Goal: Task Accomplishment & Management: Complete application form

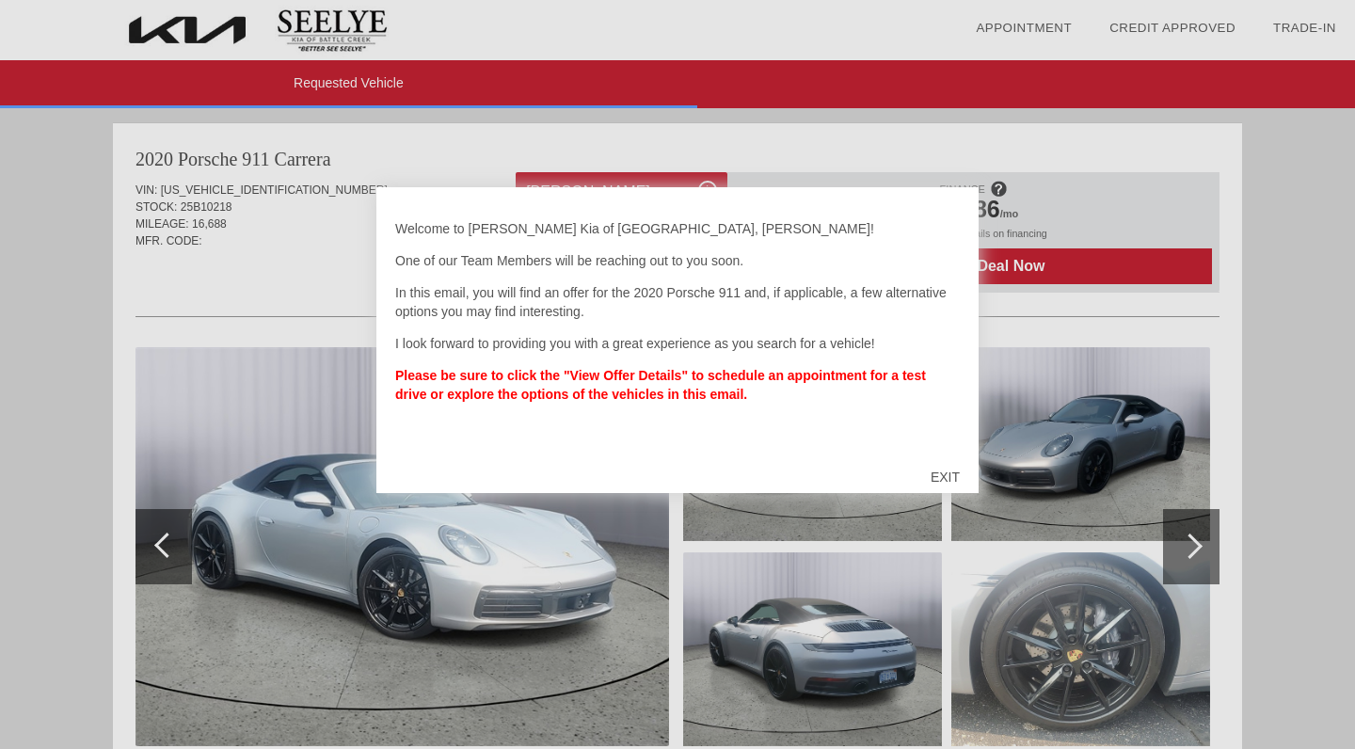
click at [958, 481] on div "EXIT" at bounding box center [945, 477] width 67 height 56
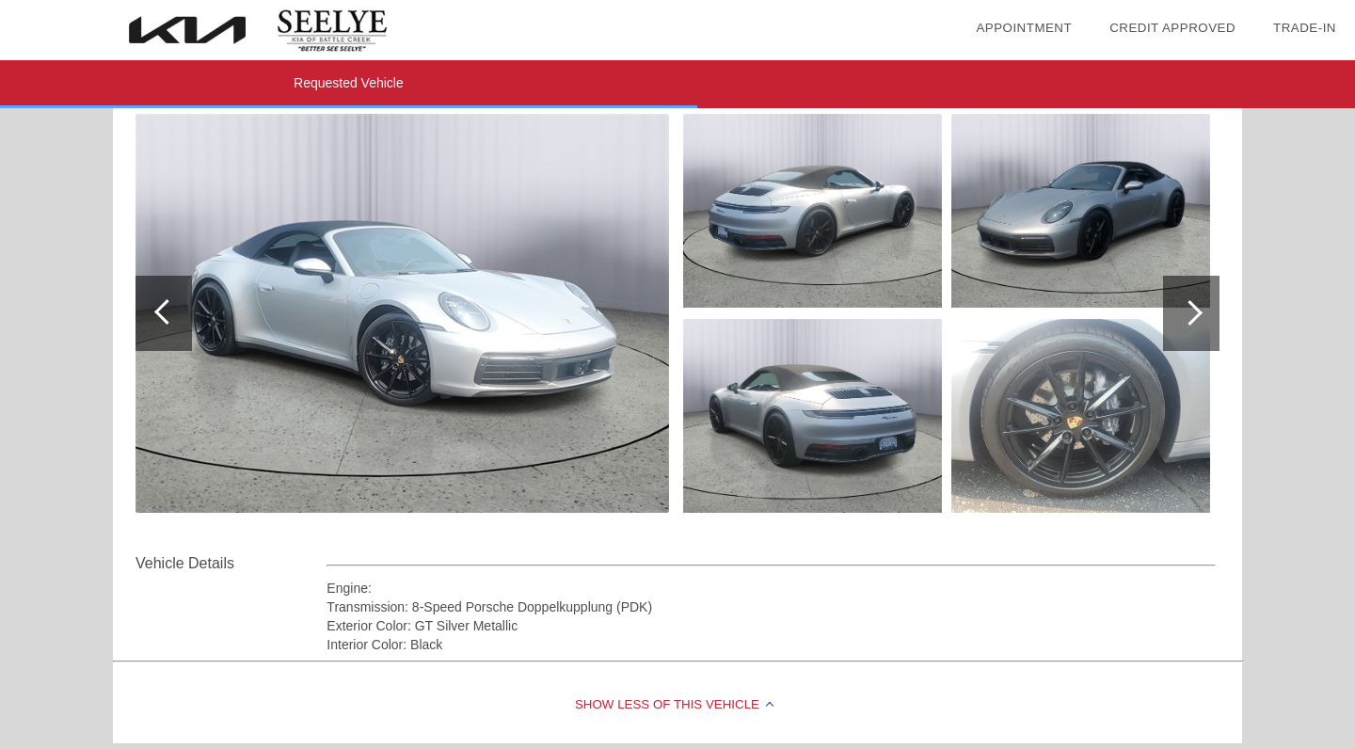
scroll to position [273, 0]
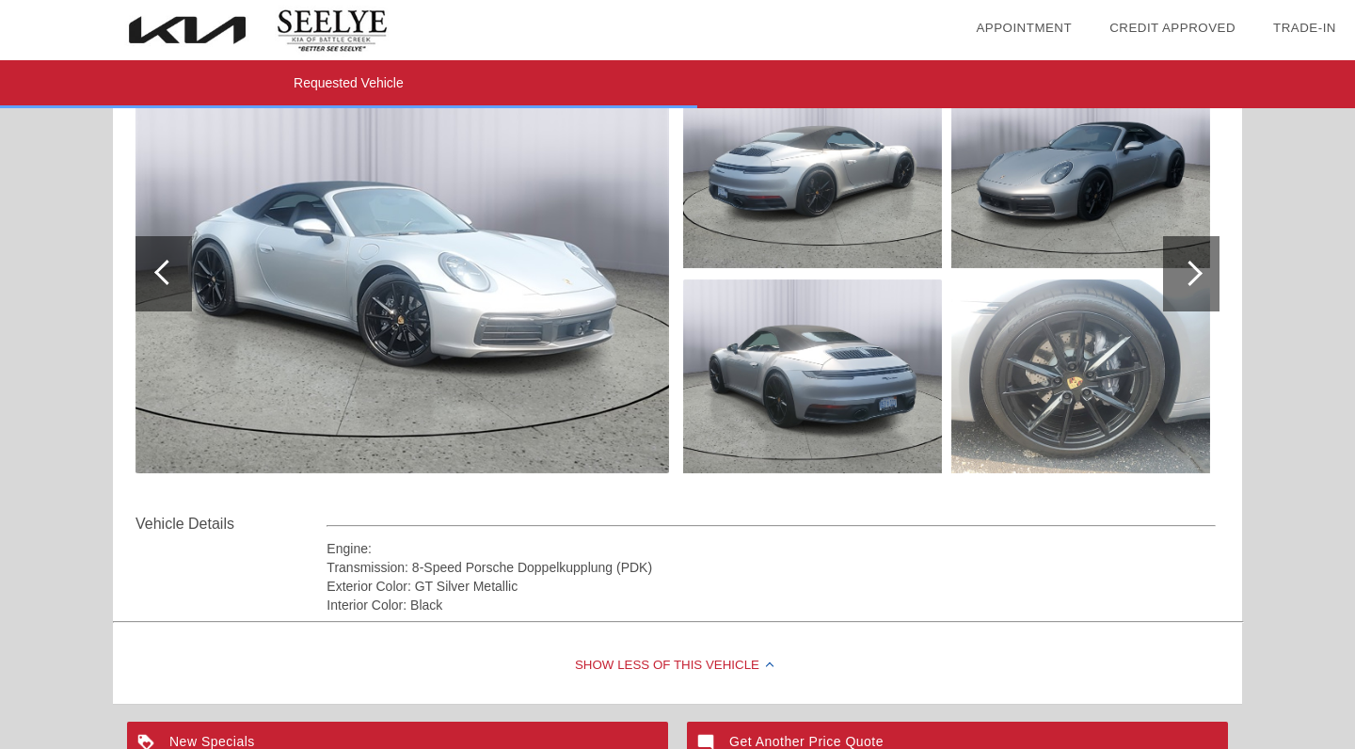
click at [533, 341] on img at bounding box center [403, 273] width 534 height 399
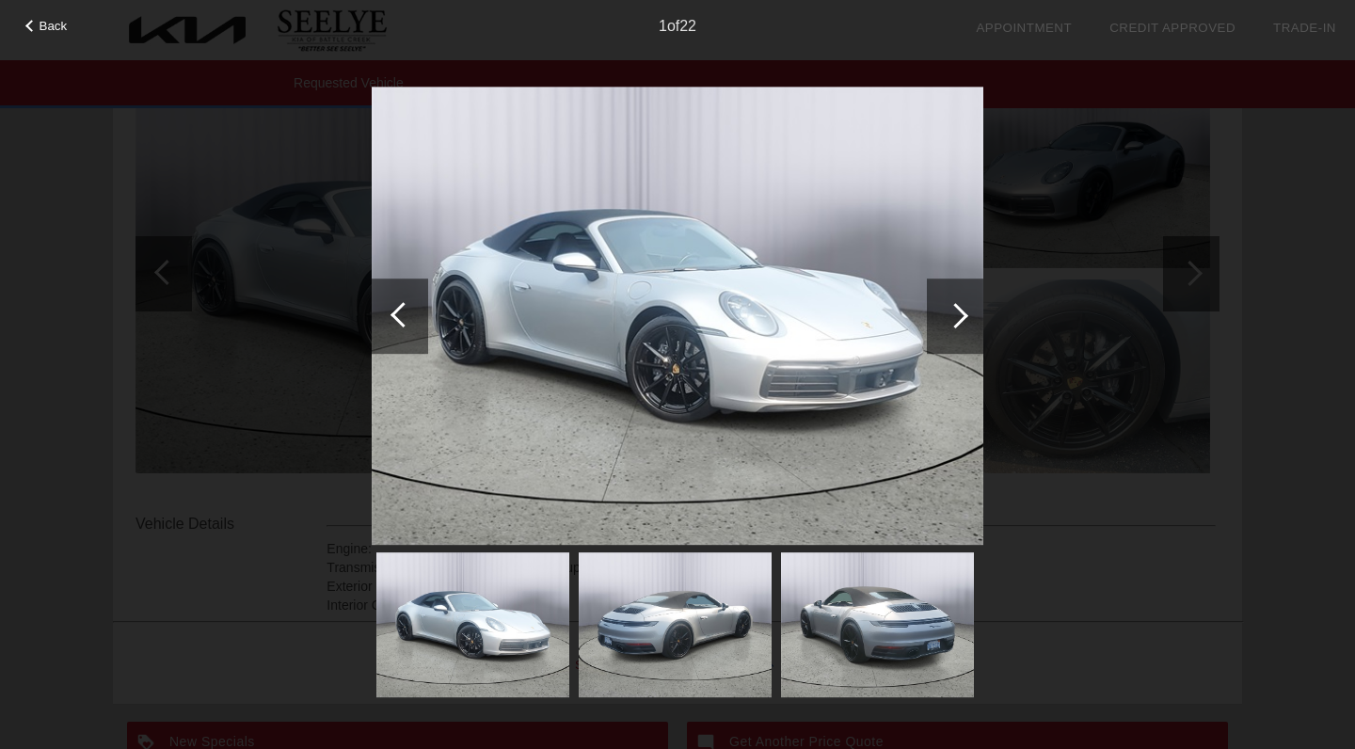
click at [941, 330] on div at bounding box center [955, 316] width 56 height 75
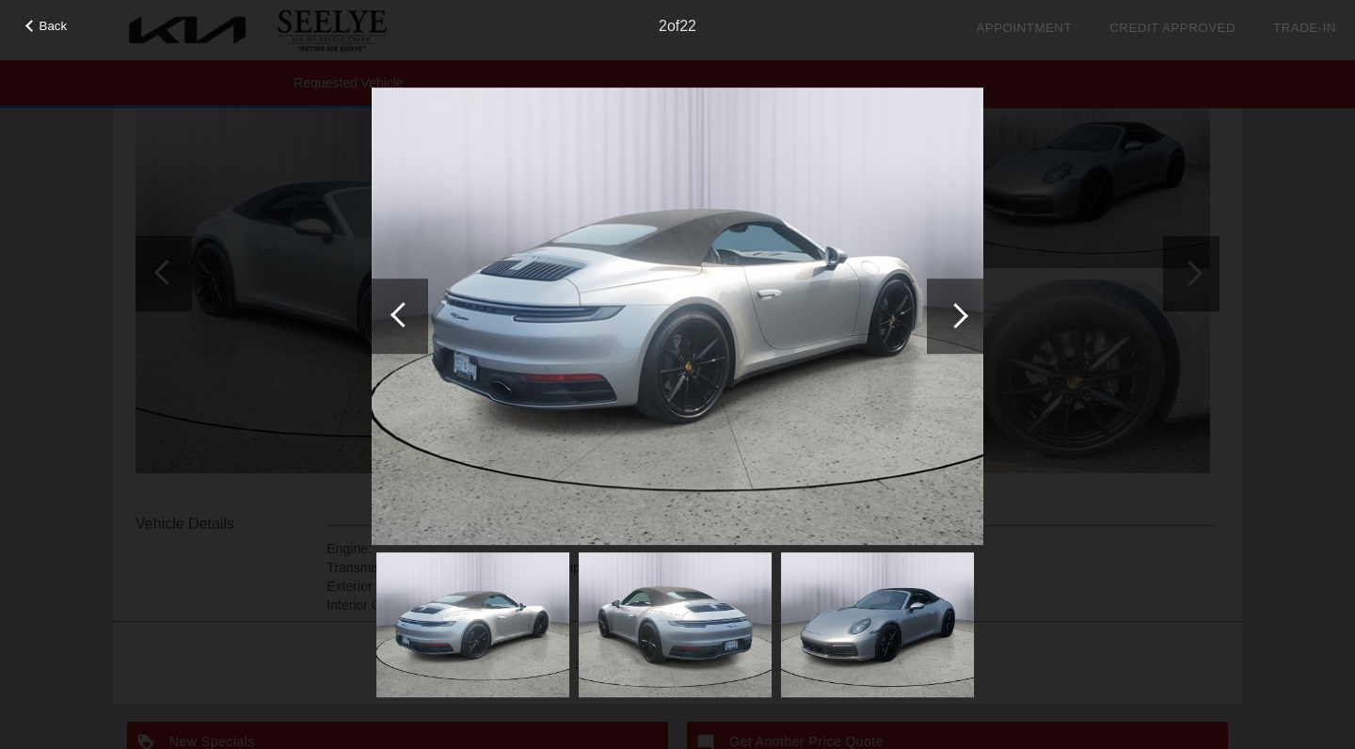
click at [941, 330] on div at bounding box center [955, 316] width 56 height 75
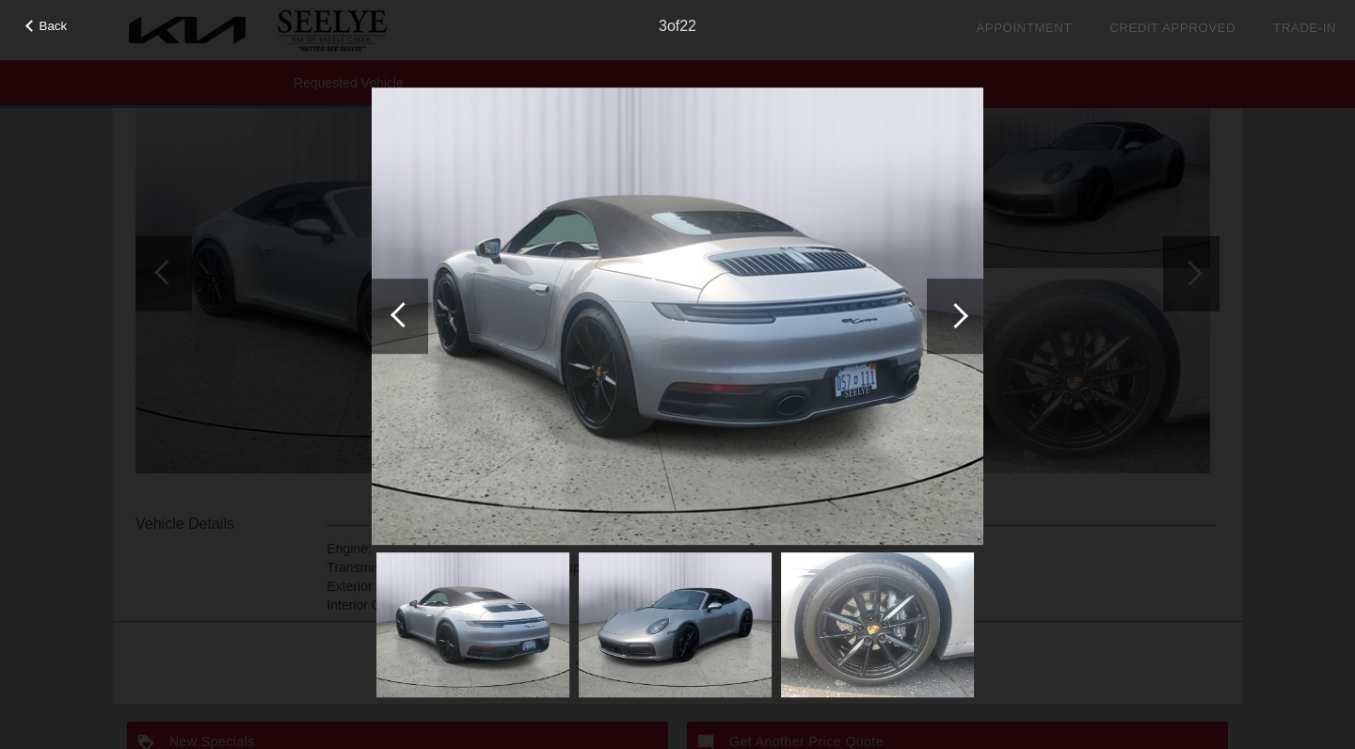
click at [941, 330] on div at bounding box center [955, 316] width 56 height 75
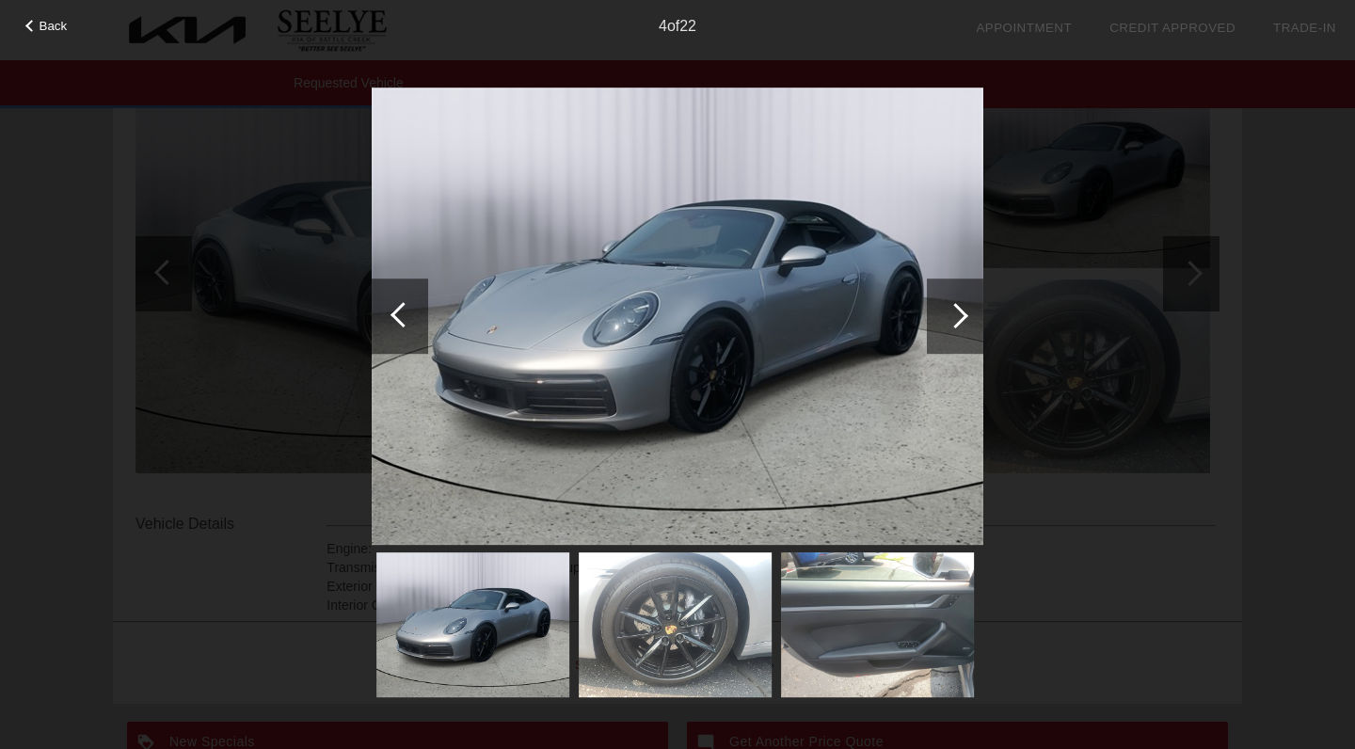
click at [941, 330] on div at bounding box center [955, 316] width 56 height 75
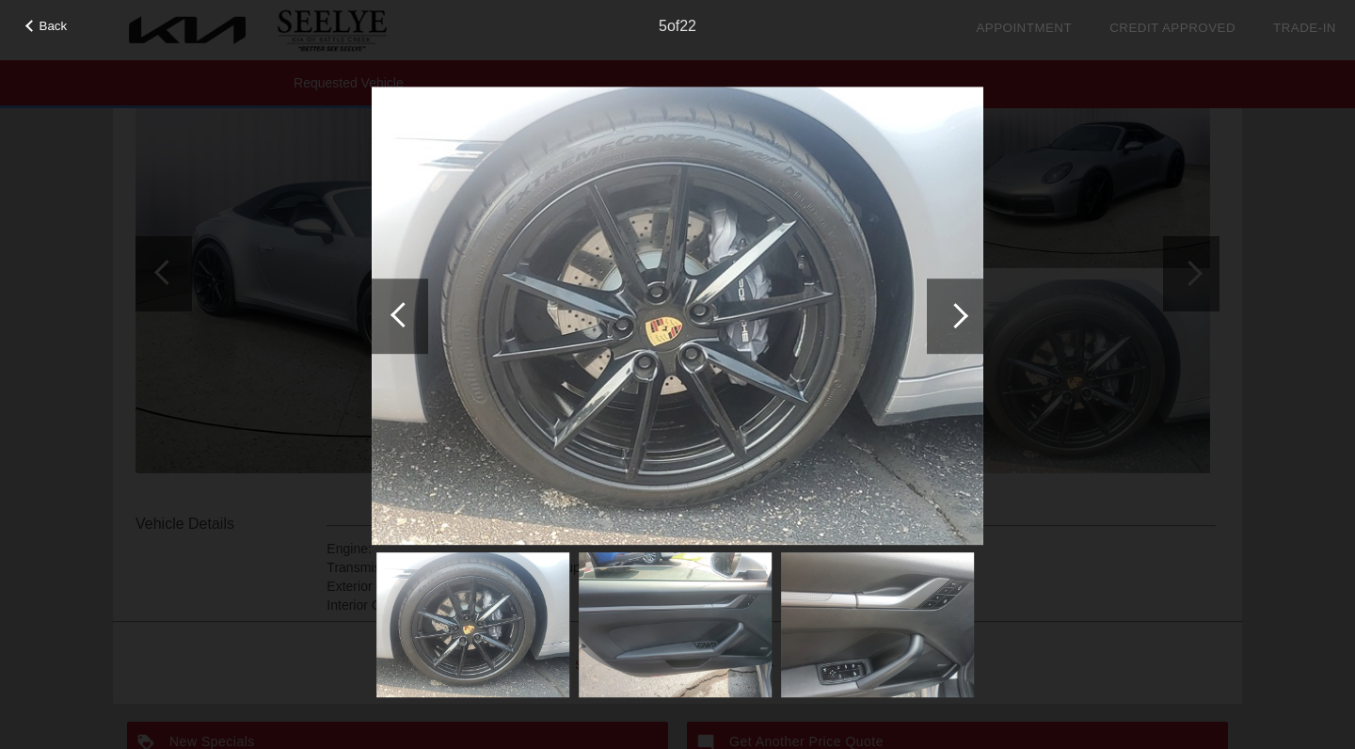
click at [941, 330] on div at bounding box center [955, 316] width 56 height 75
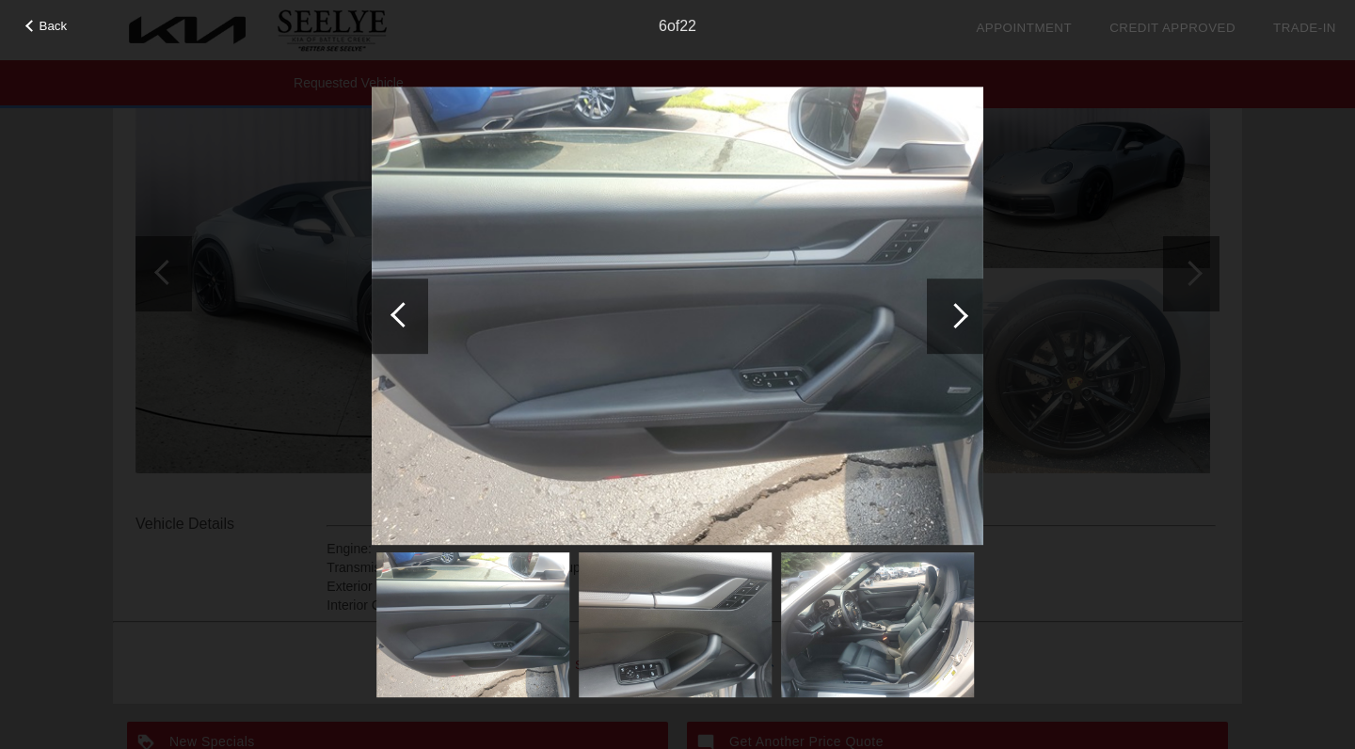
click at [941, 330] on div at bounding box center [955, 316] width 56 height 75
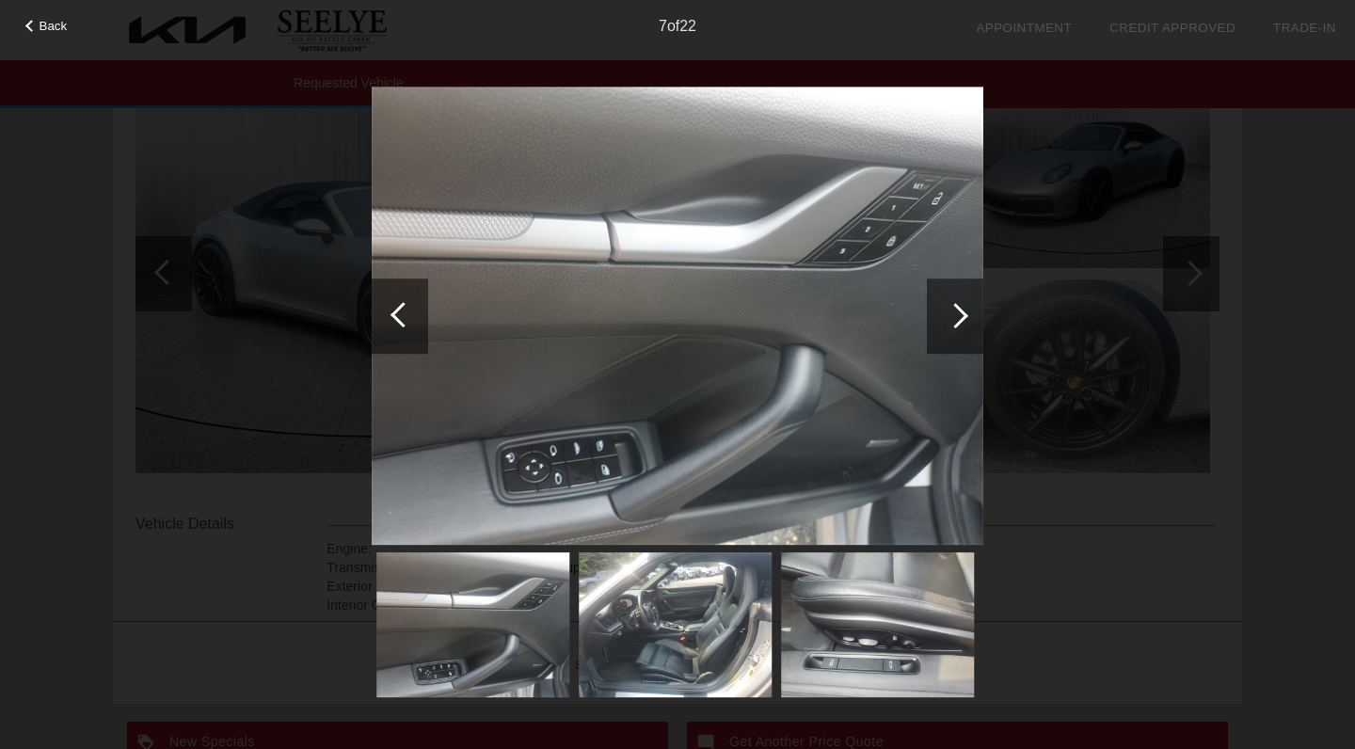
click at [941, 330] on div at bounding box center [955, 316] width 56 height 75
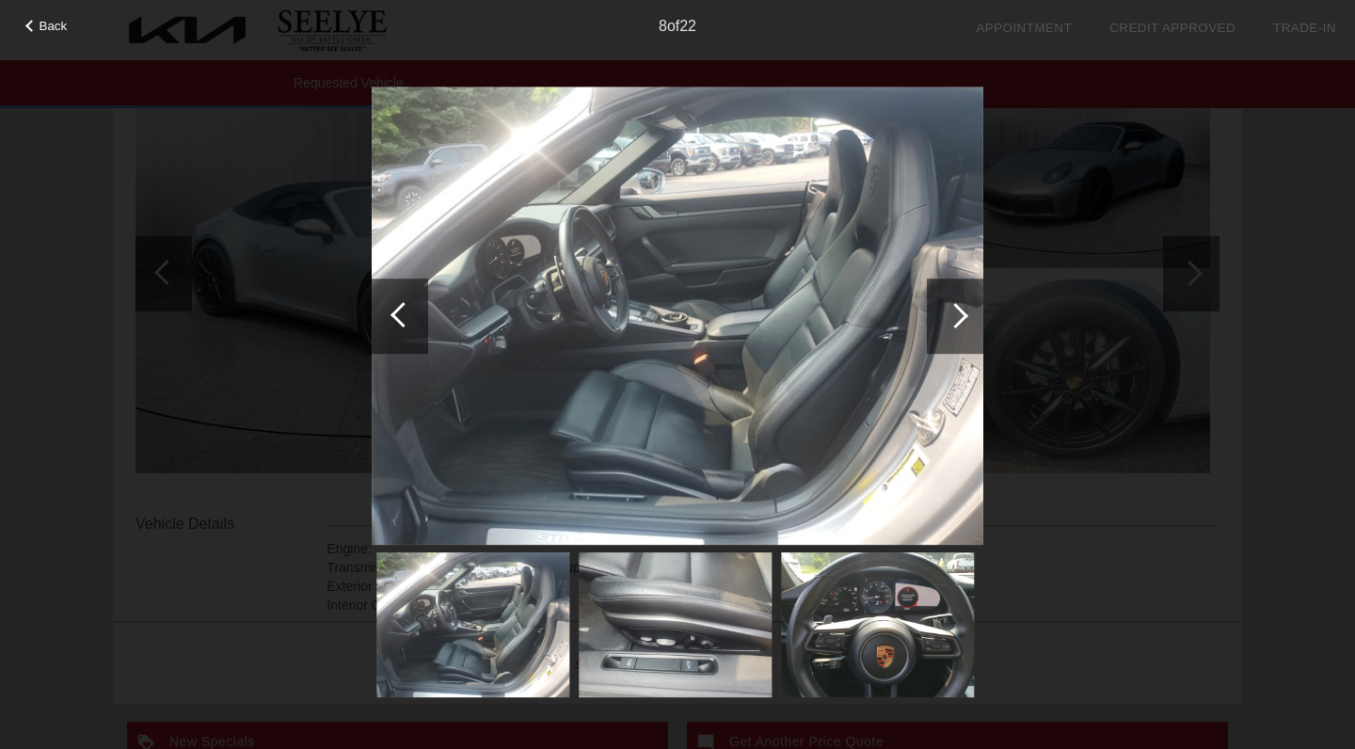
click at [941, 330] on div at bounding box center [955, 316] width 56 height 75
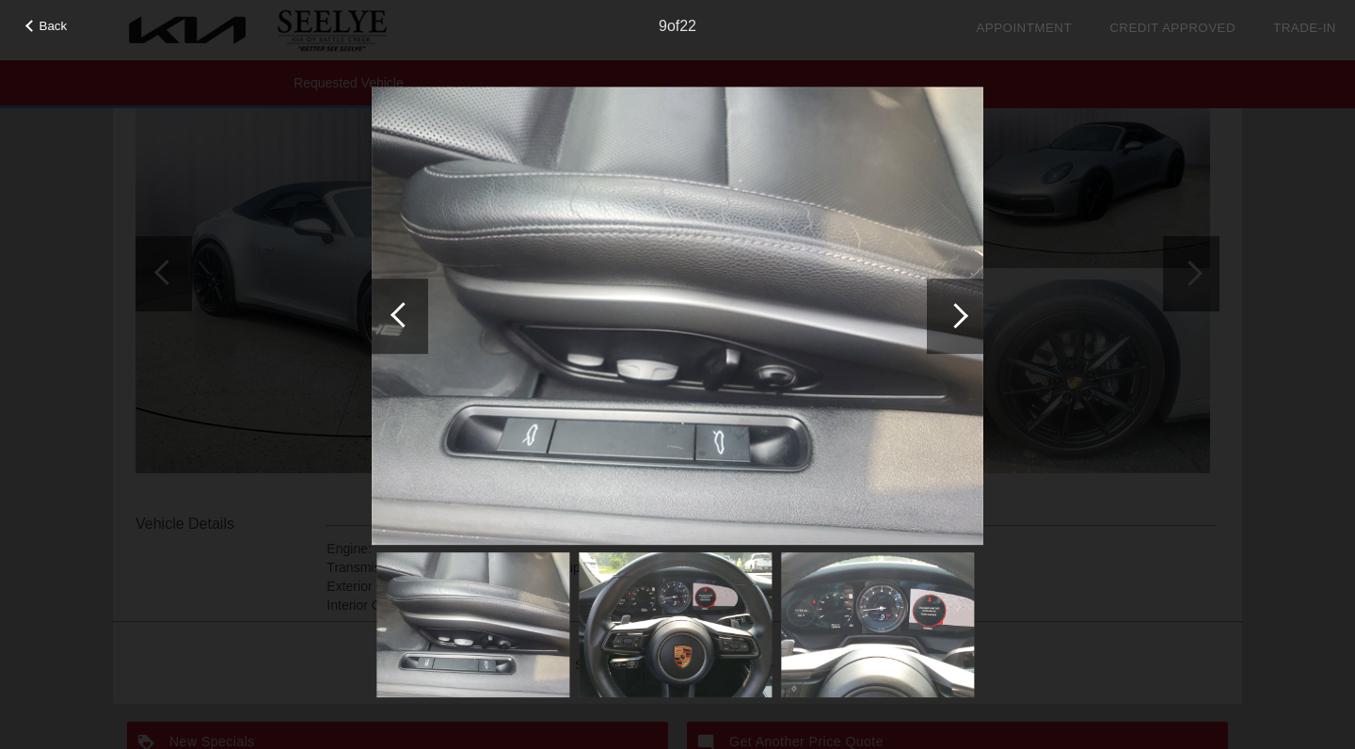
click at [941, 330] on div at bounding box center [955, 316] width 56 height 75
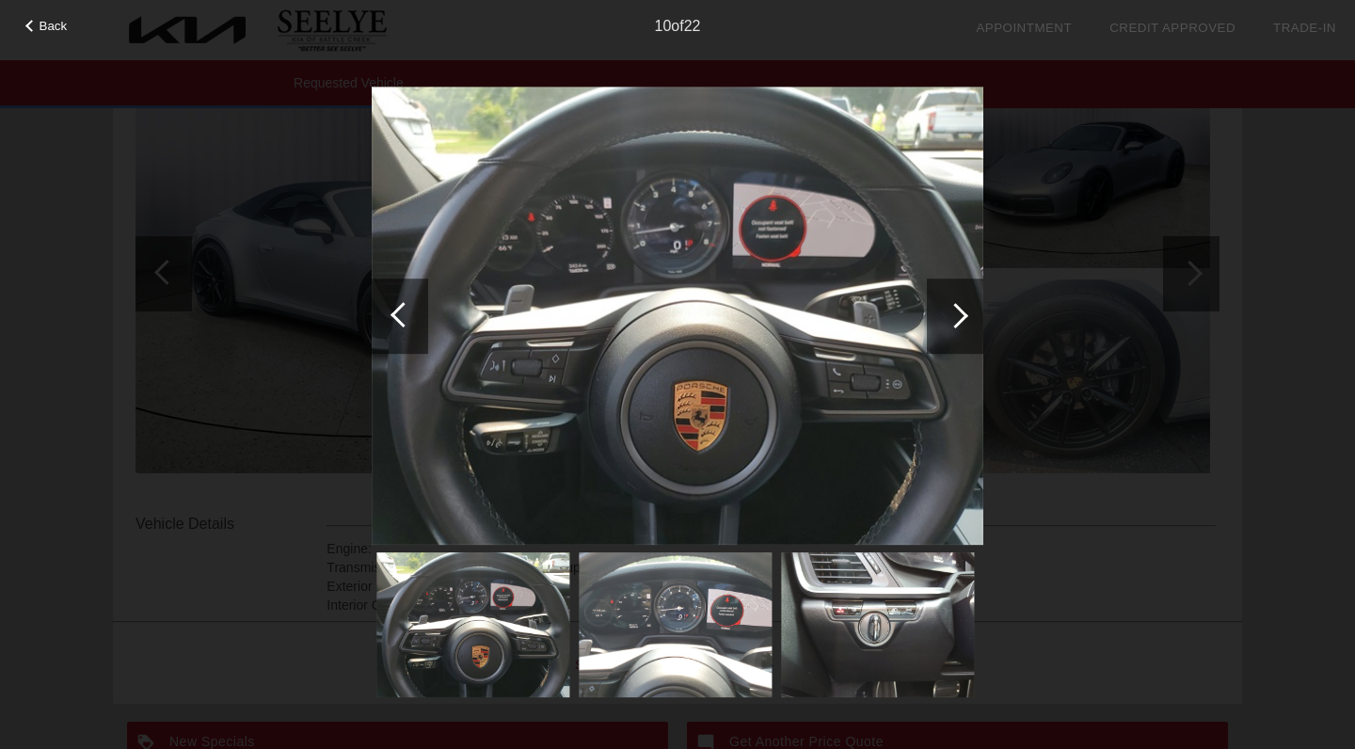
click at [941, 330] on div at bounding box center [955, 316] width 56 height 75
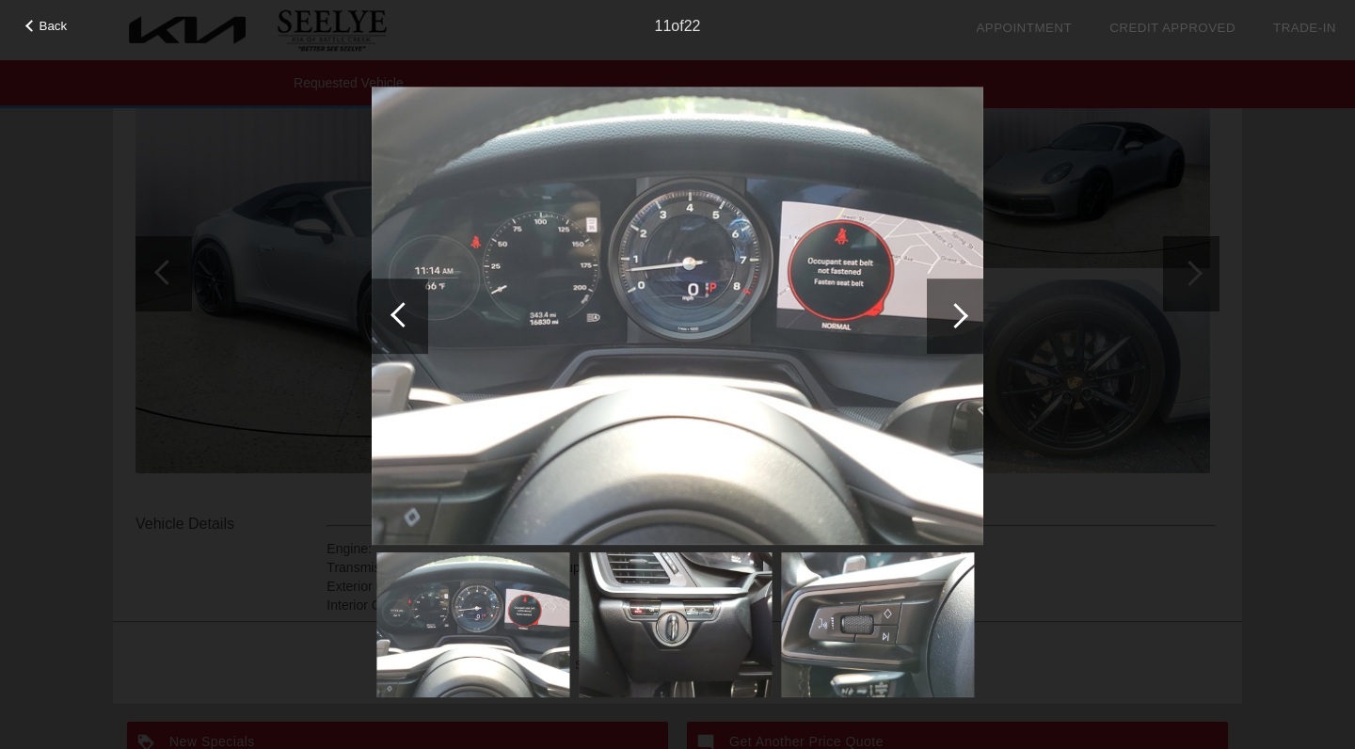
click at [941, 330] on div at bounding box center [955, 316] width 56 height 75
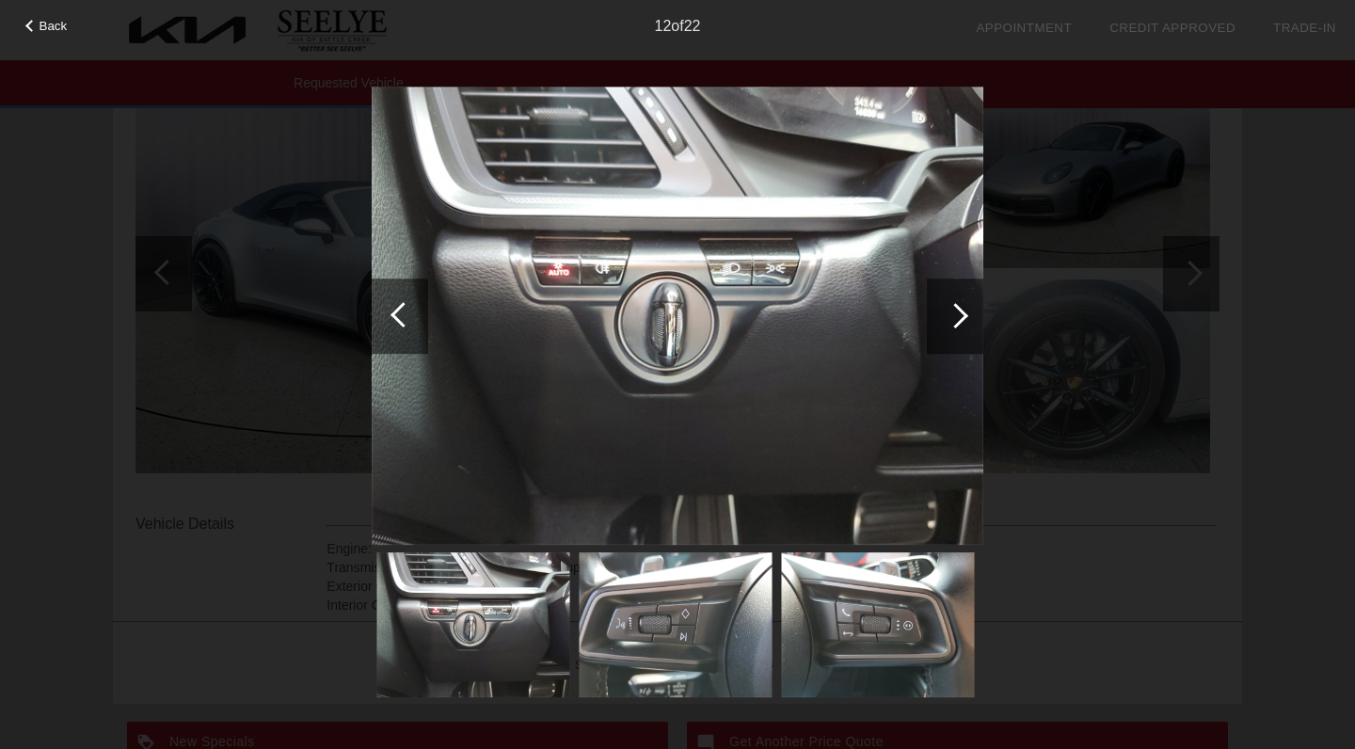
click at [941, 330] on div at bounding box center [955, 316] width 56 height 75
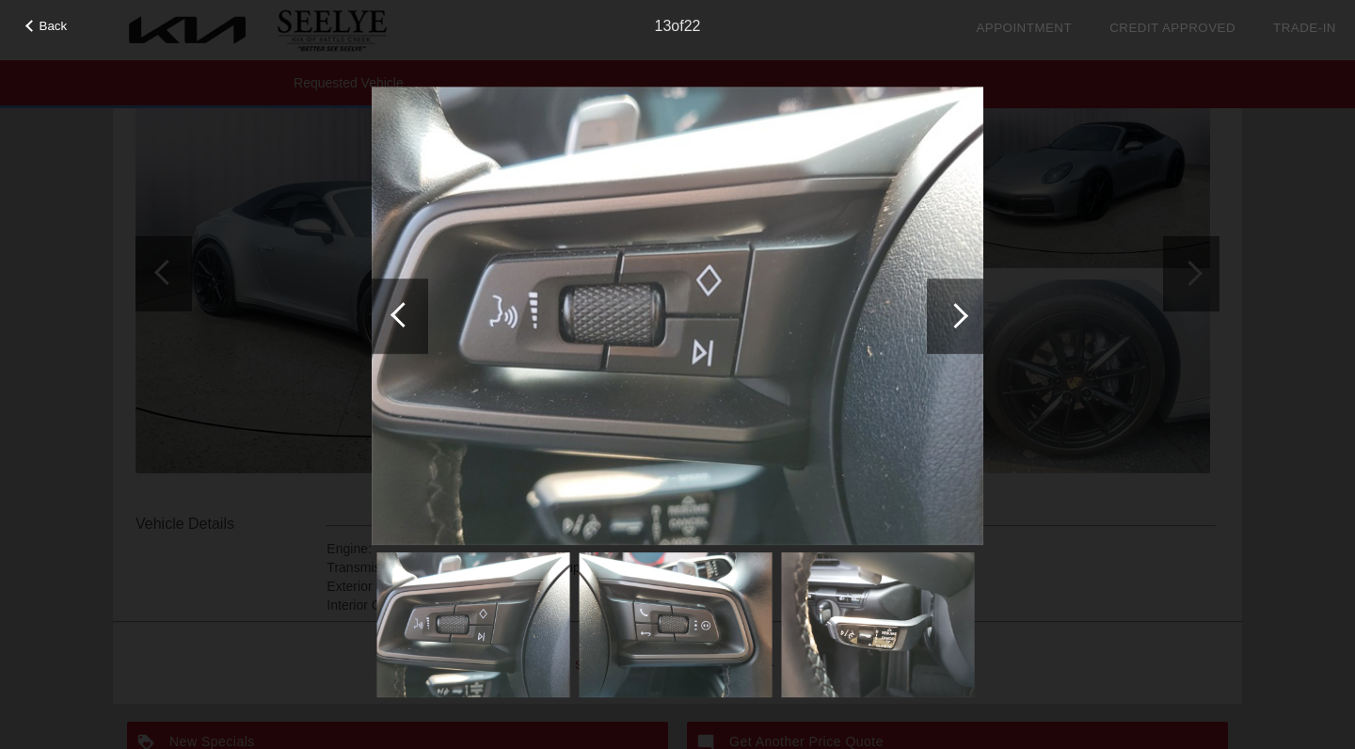
click at [956, 321] on div at bounding box center [955, 315] width 25 height 25
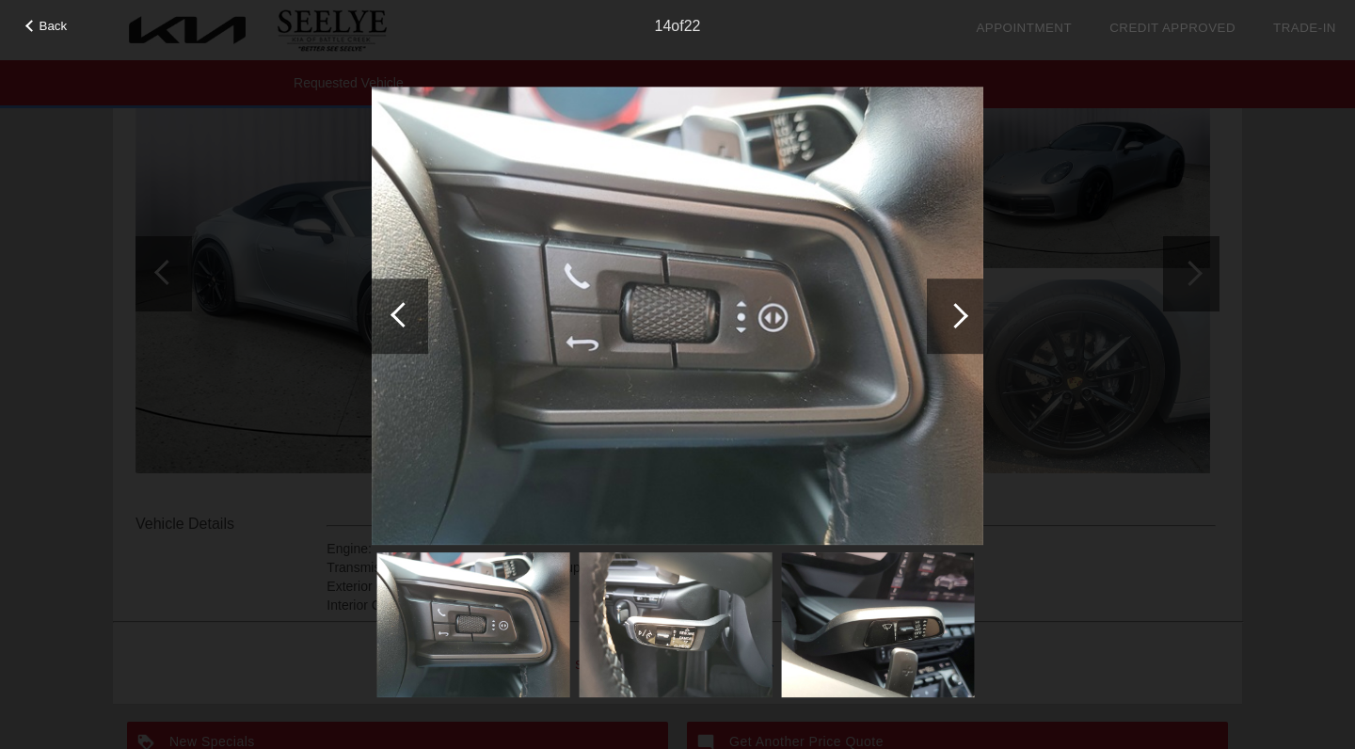
click at [956, 321] on div at bounding box center [955, 315] width 25 height 25
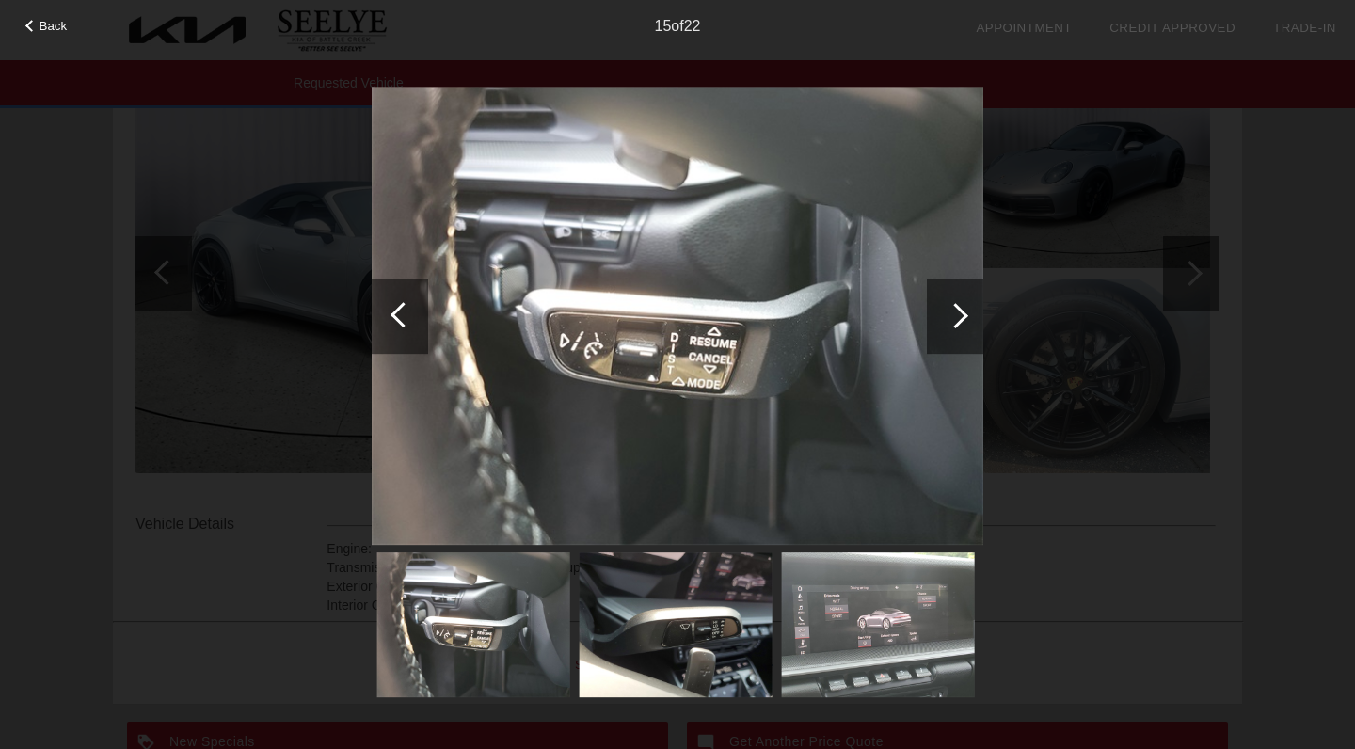
click at [956, 321] on div at bounding box center [955, 315] width 25 height 25
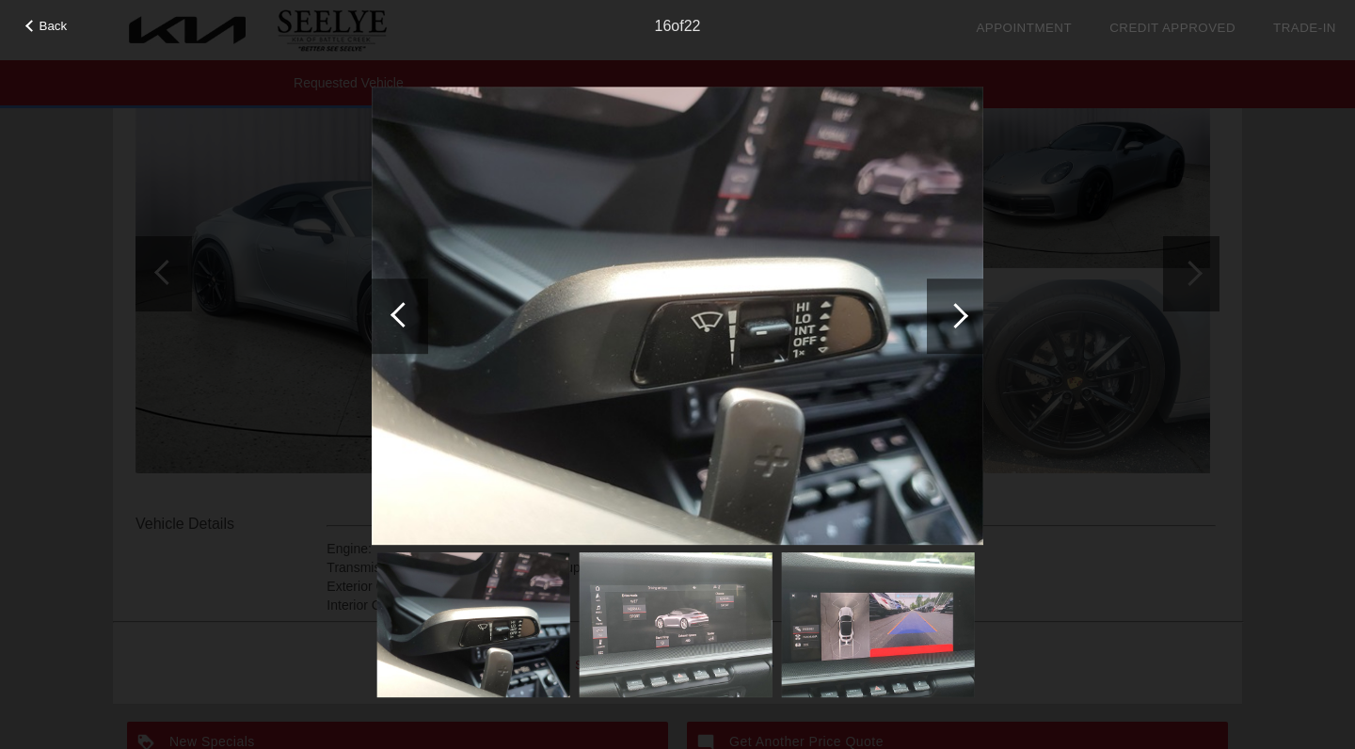
click at [956, 321] on div at bounding box center [955, 315] width 25 height 25
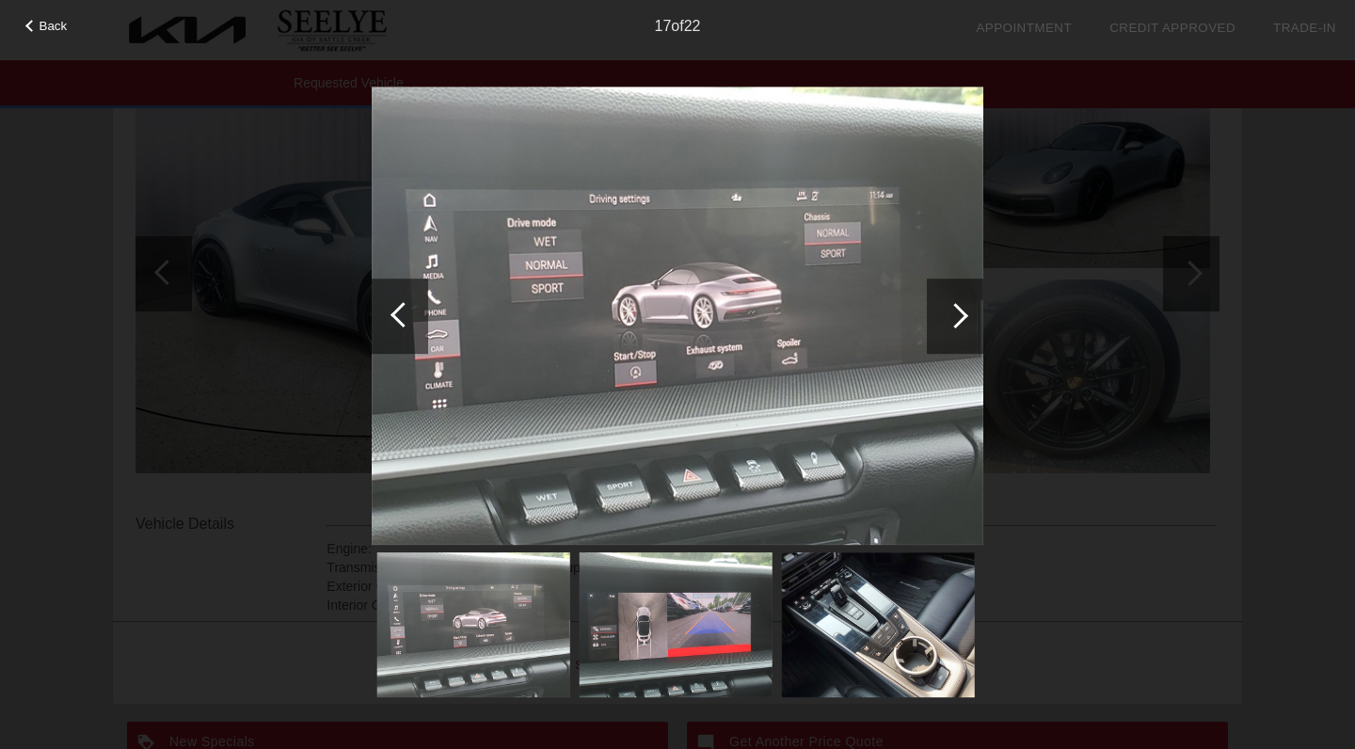
click at [956, 321] on div at bounding box center [955, 315] width 25 height 25
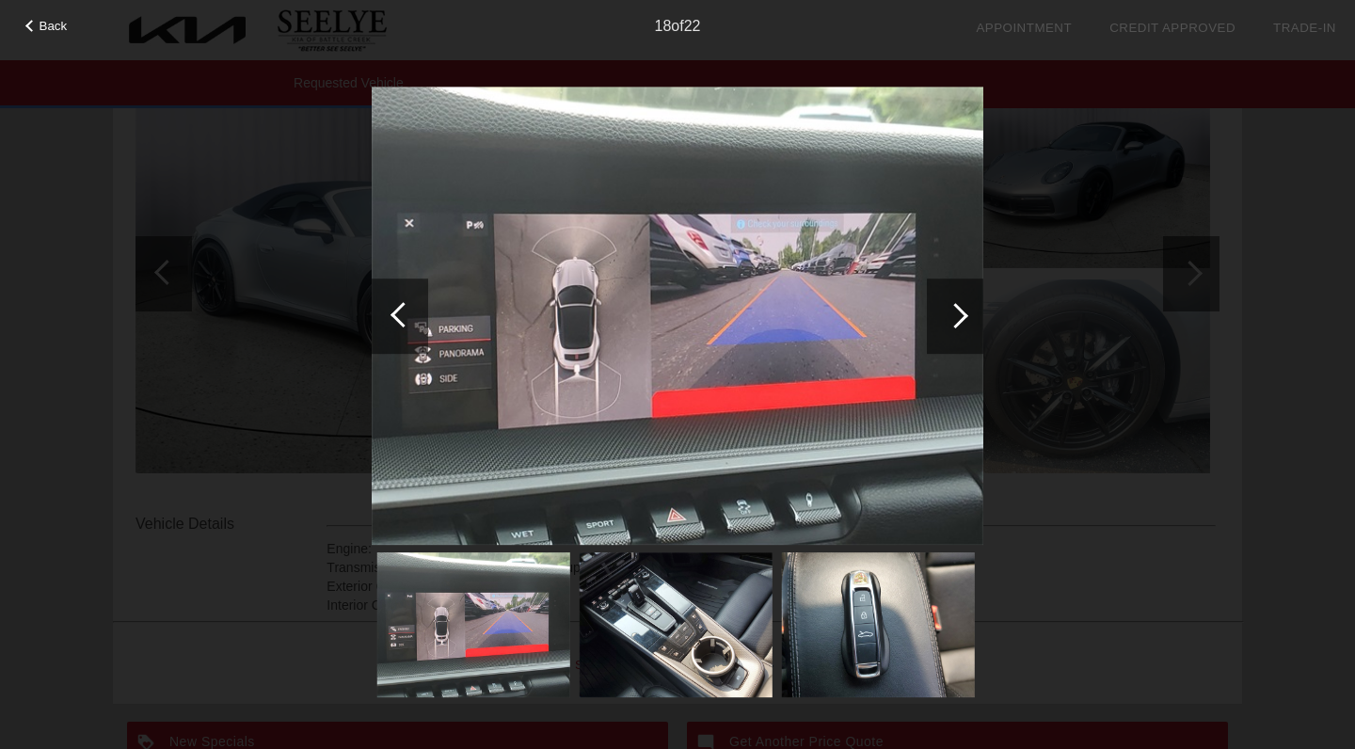
click at [956, 321] on div at bounding box center [955, 315] width 25 height 25
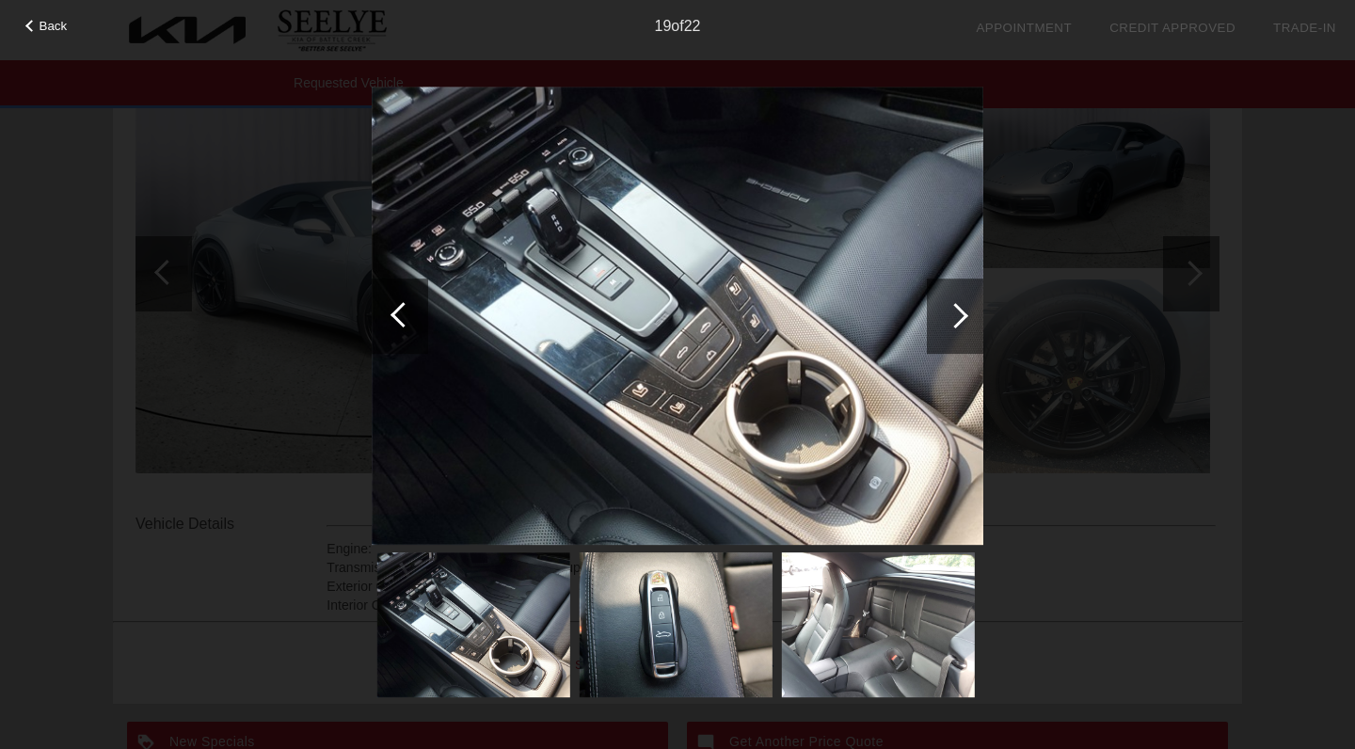
click at [956, 321] on div at bounding box center [955, 315] width 25 height 25
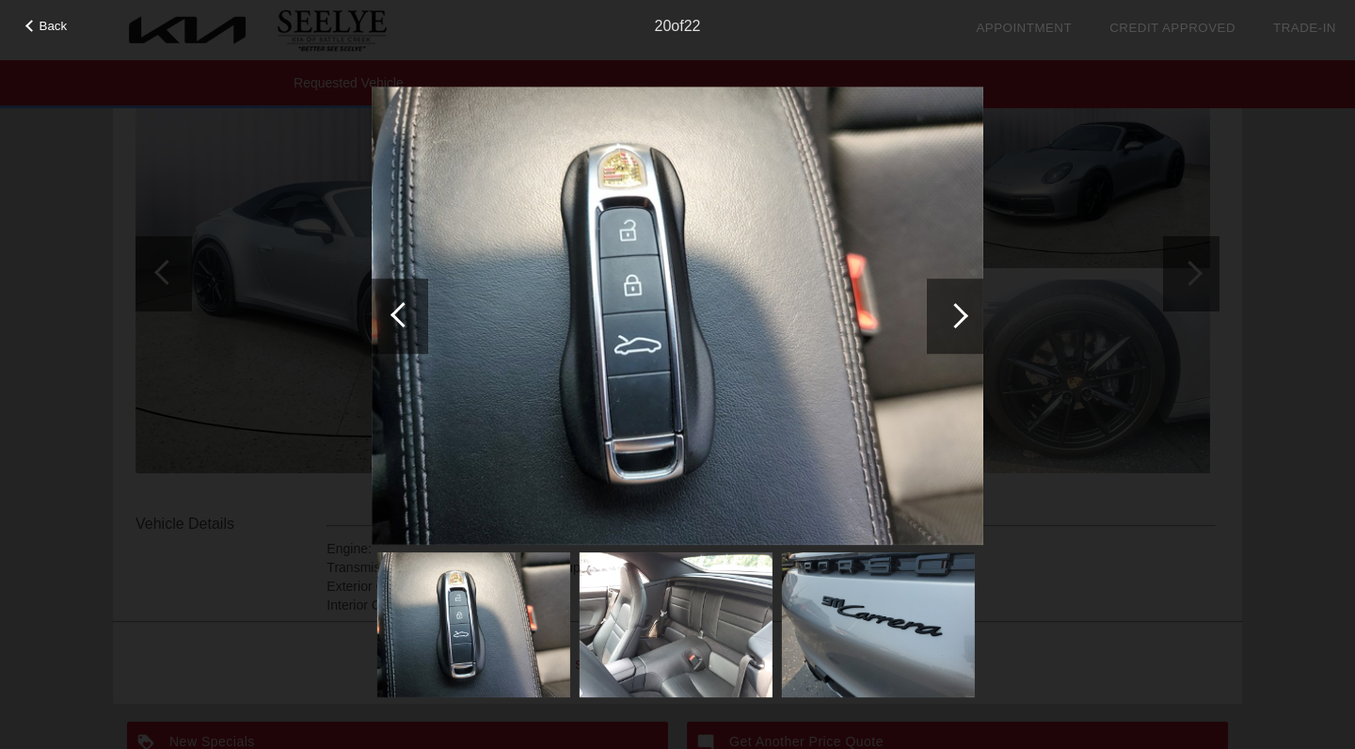
click at [956, 321] on div at bounding box center [955, 315] width 25 height 25
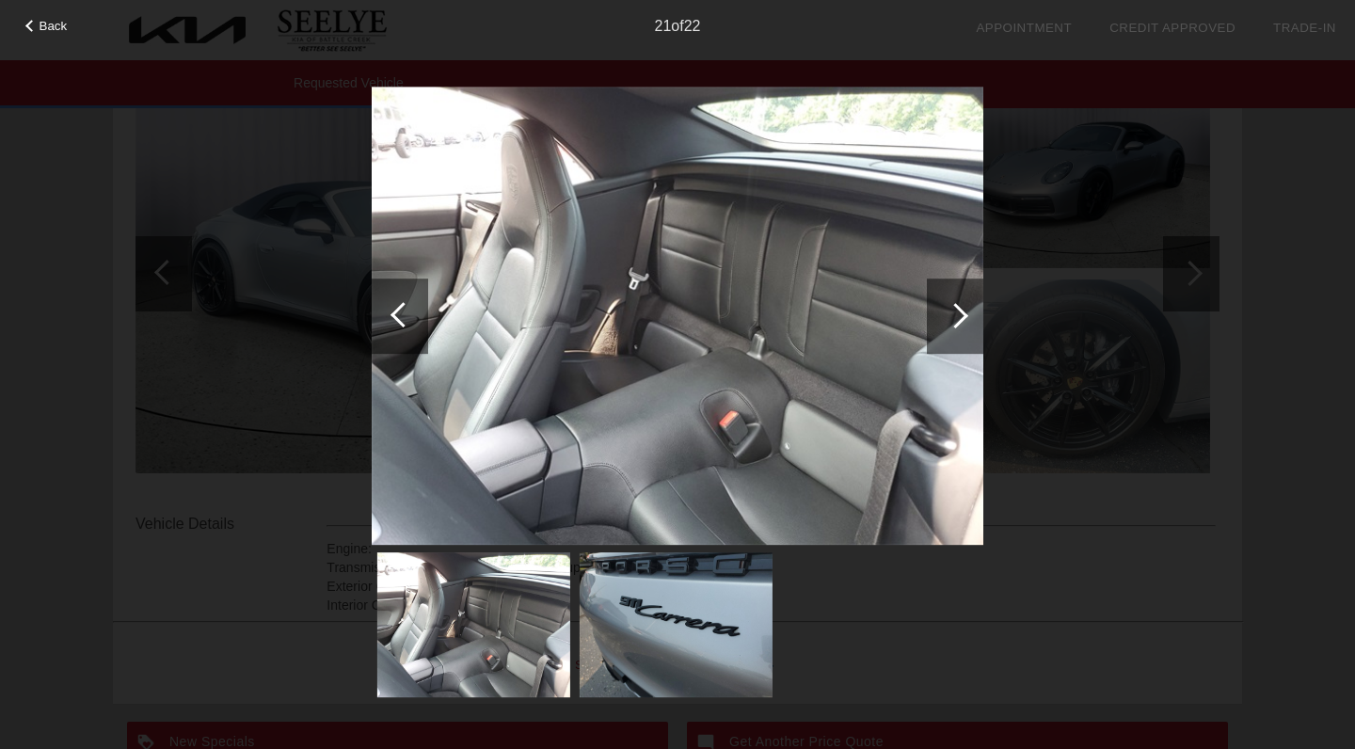
click at [956, 321] on div at bounding box center [955, 315] width 25 height 25
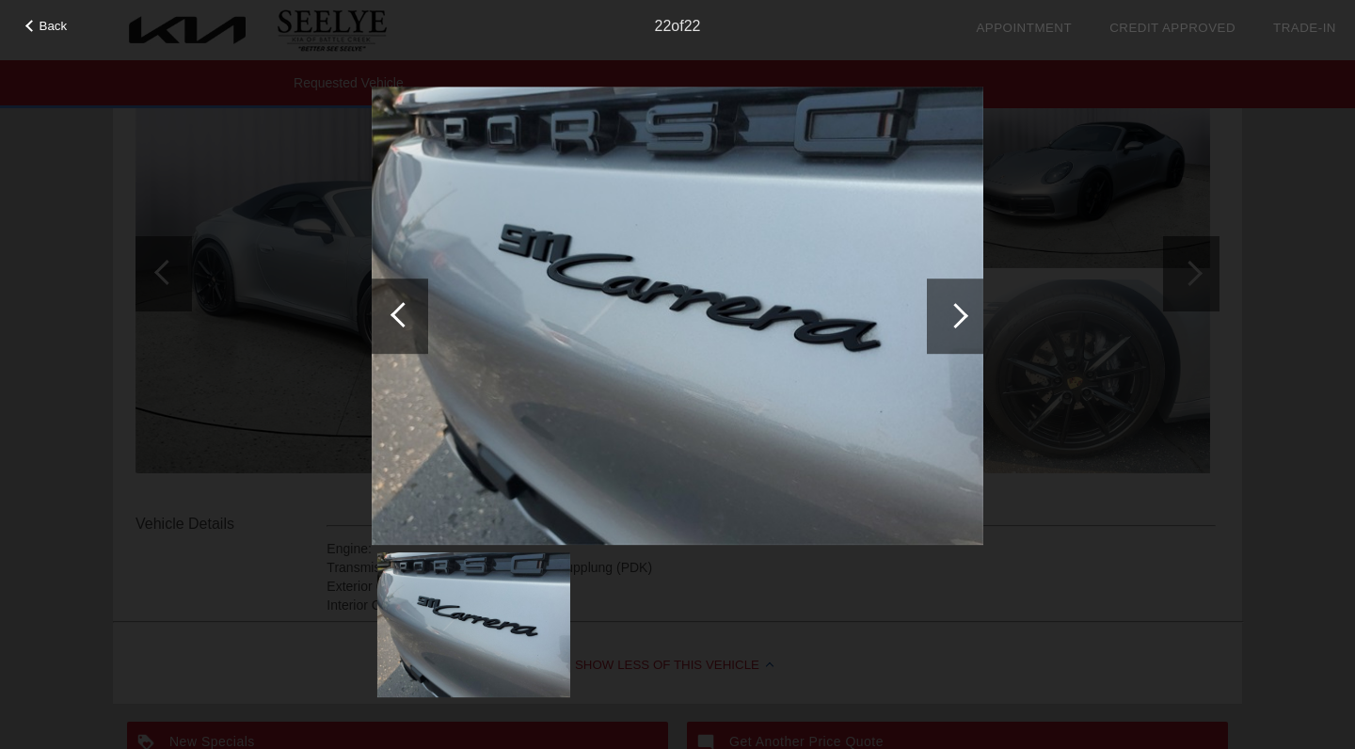
click at [956, 321] on div at bounding box center [955, 315] width 25 height 25
